Goal: Task Accomplishment & Management: Manage account settings

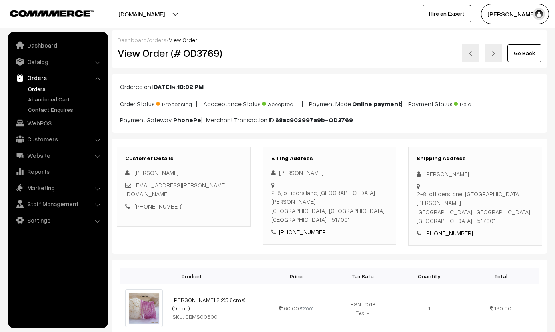
click at [532, 45] on link "Go Back" at bounding box center [524, 53] width 34 height 18
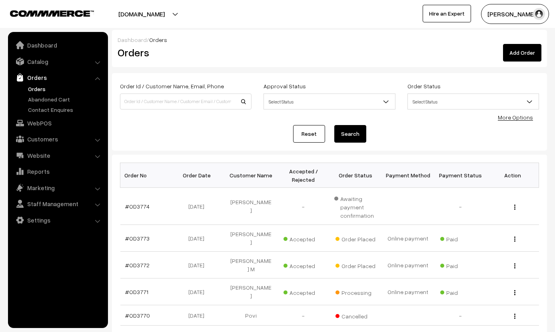
click at [131, 262] on link "#OD3772" at bounding box center [137, 265] width 24 height 7
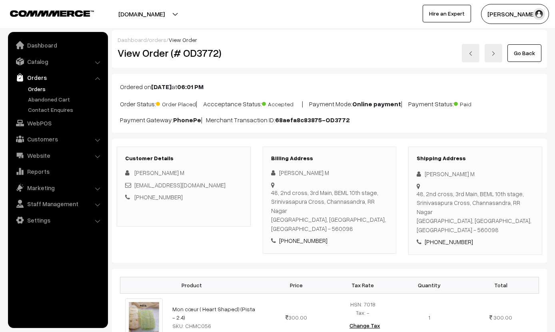
click at [516, 48] on link "Go Back" at bounding box center [524, 53] width 34 height 18
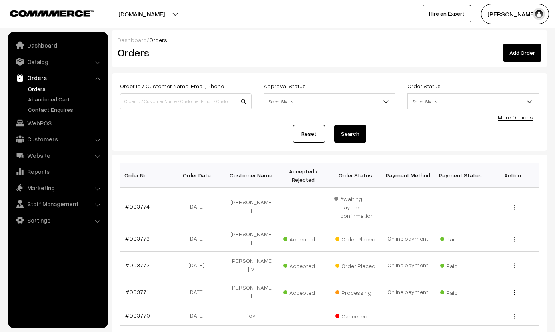
click at [138, 229] on td "#OD3773" at bounding box center [146, 238] width 52 height 27
click at [142, 235] on link "#OD3773" at bounding box center [137, 238] width 24 height 7
click at [144, 235] on link "#OD3773" at bounding box center [137, 238] width 24 height 7
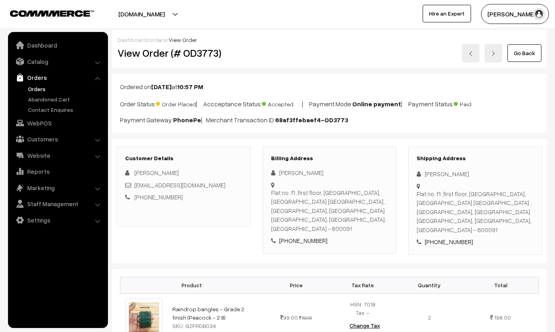
click at [525, 52] on link "Go Back" at bounding box center [524, 53] width 34 height 18
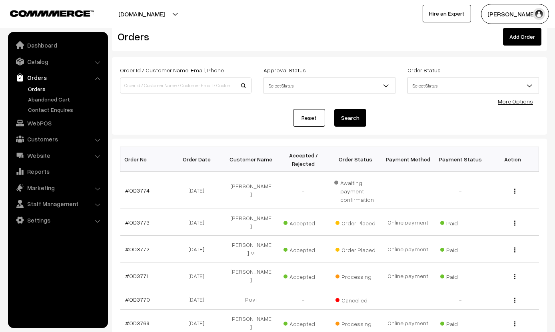
scroll to position [20, 0]
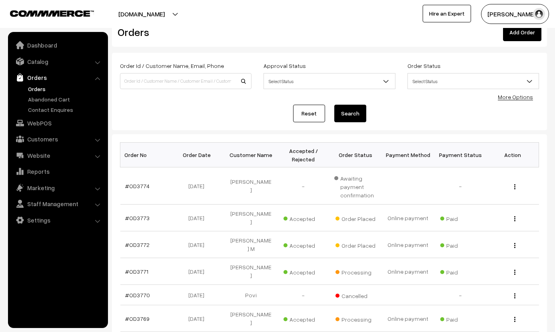
click at [139, 242] on link "#OD3772" at bounding box center [137, 245] width 24 height 7
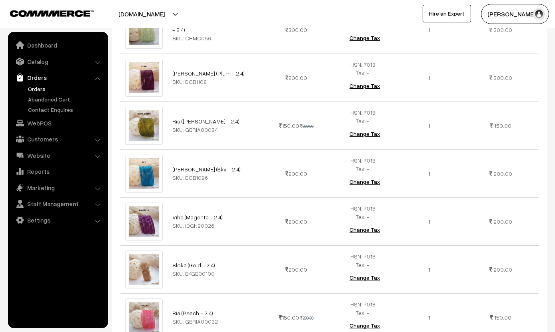
scroll to position [289, 0]
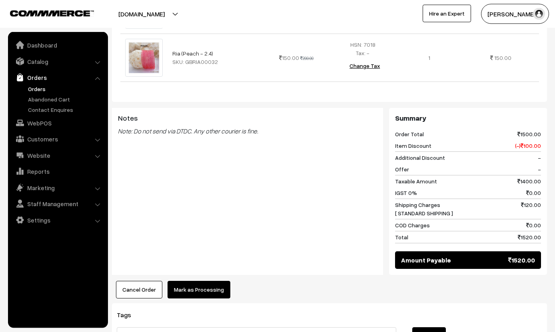
click at [217, 281] on button "Mark as Processing" at bounding box center [199, 290] width 63 height 18
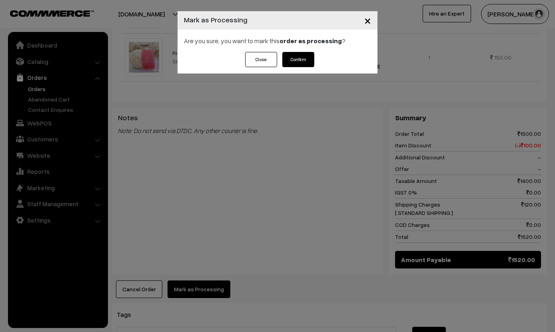
click at [308, 50] on div "Are you sure, you want to mark this order as processing ?" at bounding box center [278, 41] width 200 height 22
click at [314, 58] on button "Confirm" at bounding box center [298, 59] width 32 height 15
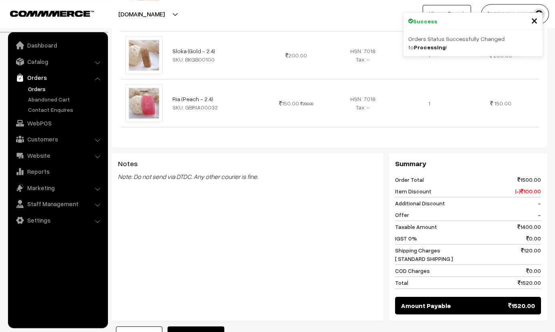
scroll to position [505, 0]
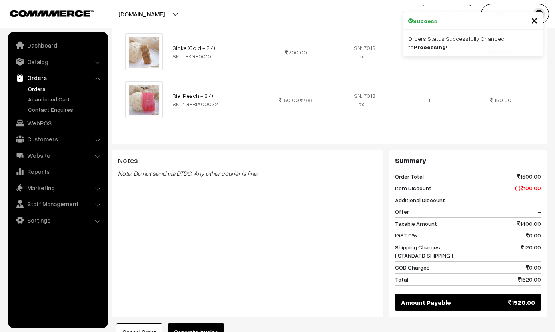
click at [201, 324] on button "Generate Invoice" at bounding box center [196, 333] width 57 height 18
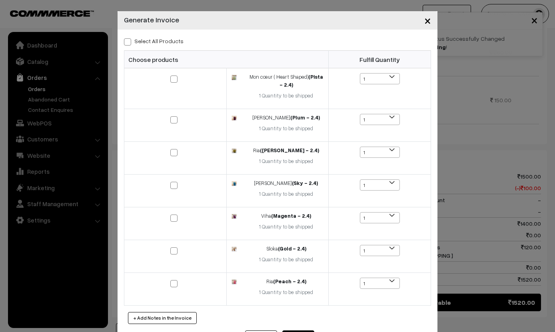
click at [166, 32] on div "Select All Products Choose products Fulfill Quantity 1 1 1 1 1" at bounding box center [278, 180] width 320 height 301
click at [133, 37] on label "Select All Products" at bounding box center [154, 41] width 60 height 8
click at [129, 38] on input "Select All Products" at bounding box center [126, 40] width 5 height 5
checkbox input "true"
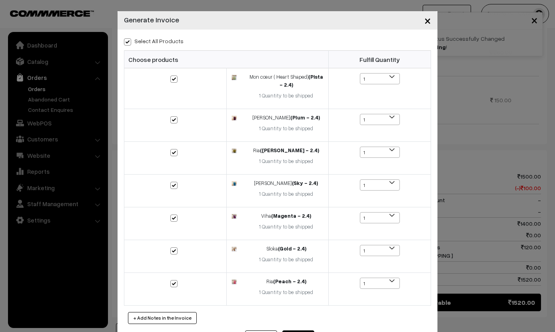
checkbox input "true"
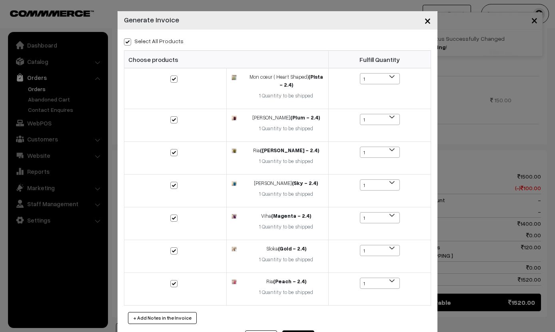
checkbox input "true"
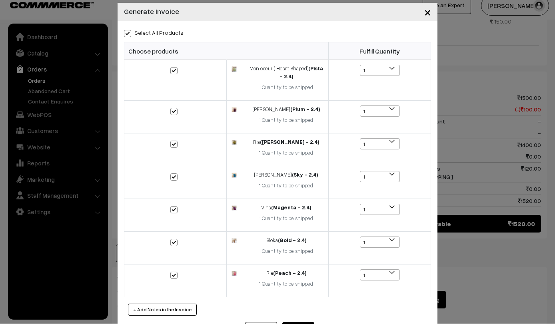
scroll to position [576, 0]
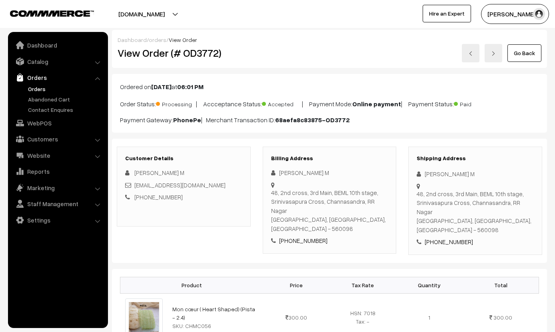
click at [526, 50] on link "Go Back" at bounding box center [524, 53] width 34 height 18
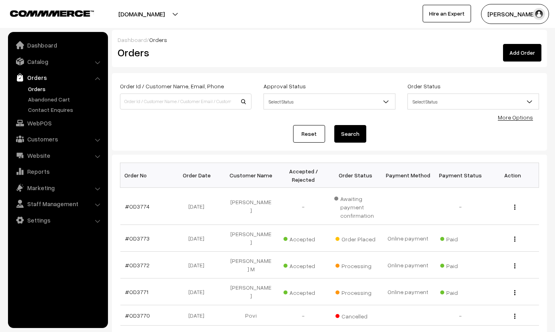
click at [136, 235] on link "#OD3773" at bounding box center [137, 238] width 24 height 7
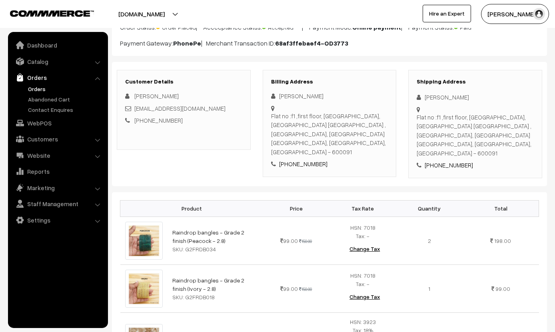
scroll to position [84, 0]
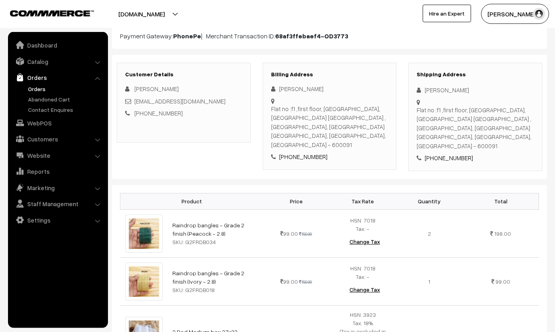
click at [267, 323] on td "200.00" at bounding box center [296, 336] width 67 height 61
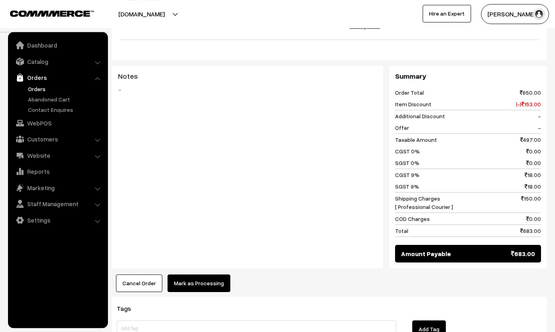
scroll to position [430, 0]
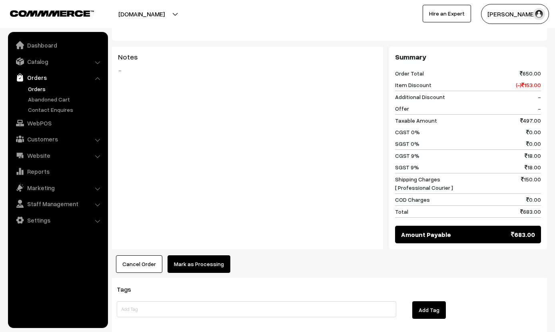
click at [214, 256] on button "Mark as Processing" at bounding box center [199, 265] width 63 height 18
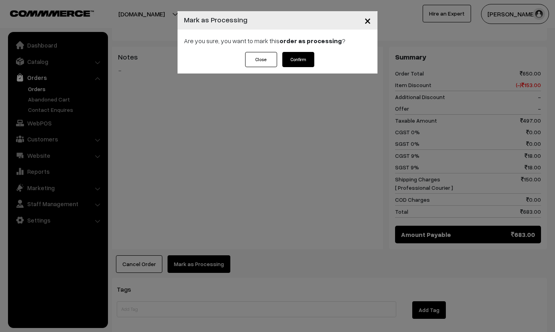
click at [302, 52] on button "Confirm" at bounding box center [298, 59] width 32 height 15
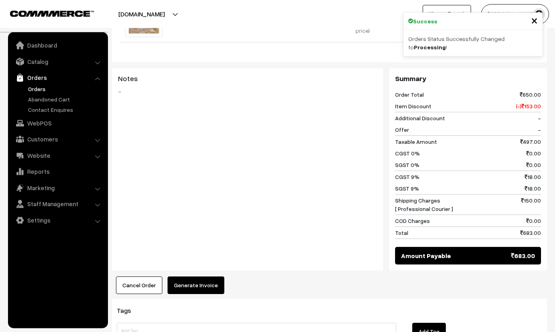
scroll to position [427, 0]
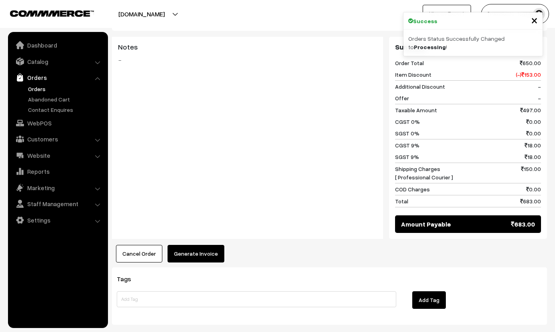
click at [198, 245] on button "Generate Invoice" at bounding box center [196, 254] width 57 height 18
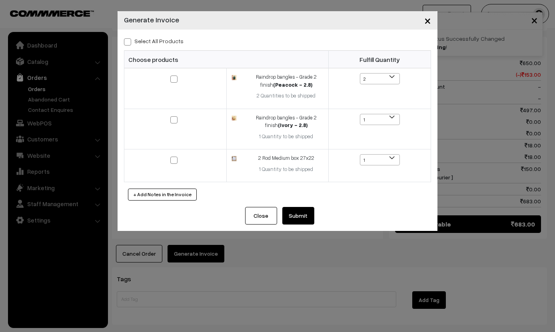
click at [161, 38] on label "Select All Products" at bounding box center [154, 41] width 60 height 8
click at [129, 38] on input "Select All Products" at bounding box center [126, 40] width 5 height 5
checkbox input "true"
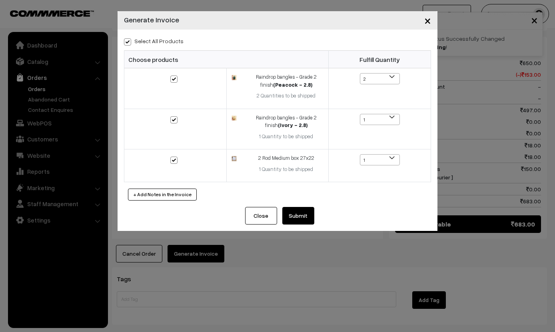
checkbox input "true"
click at [302, 208] on button "Submit" at bounding box center [298, 216] width 32 height 18
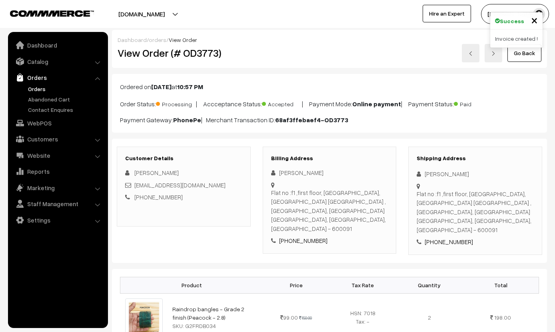
click at [522, 54] on link "Go Back" at bounding box center [524, 53] width 34 height 18
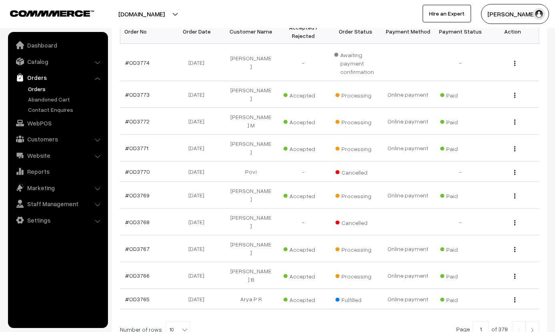
scroll to position [152, 0]
